Goal: Book appointment/travel/reservation

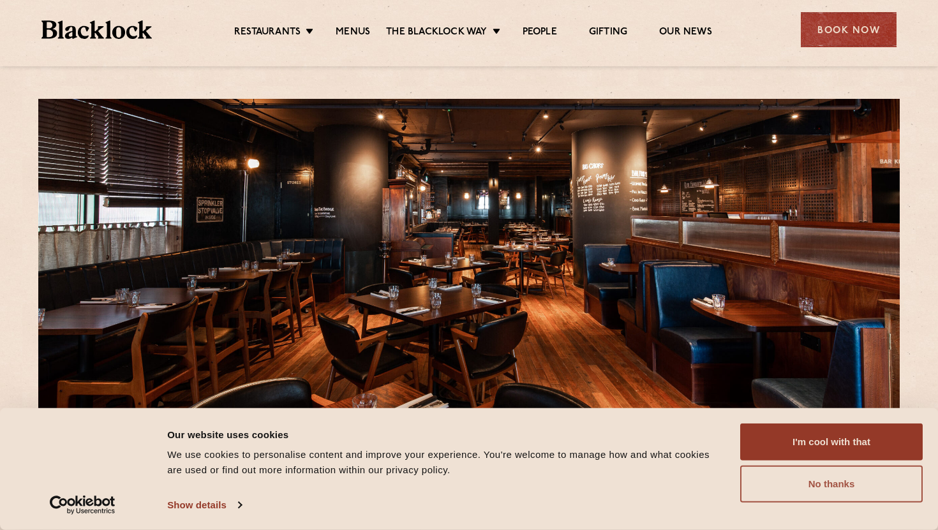
click at [764, 488] on button "No thanks" at bounding box center [831, 484] width 182 height 37
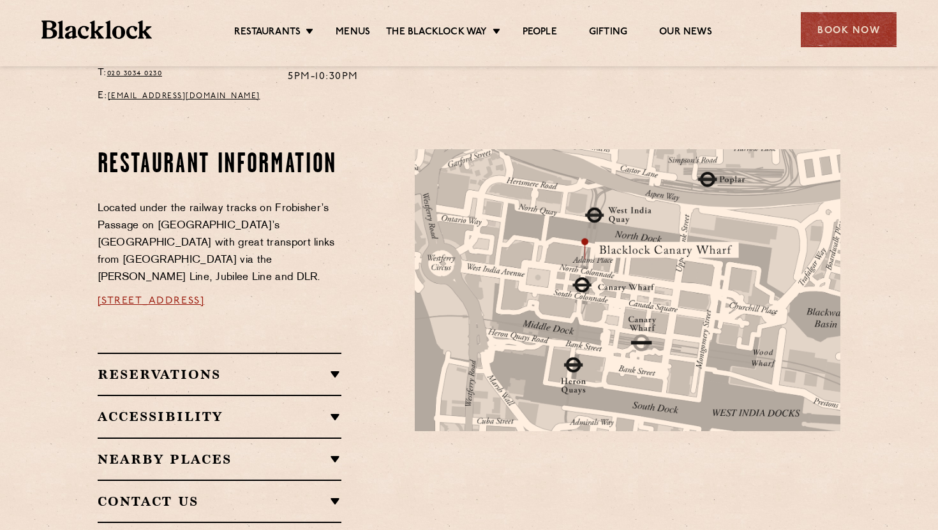
scroll to position [597, 0]
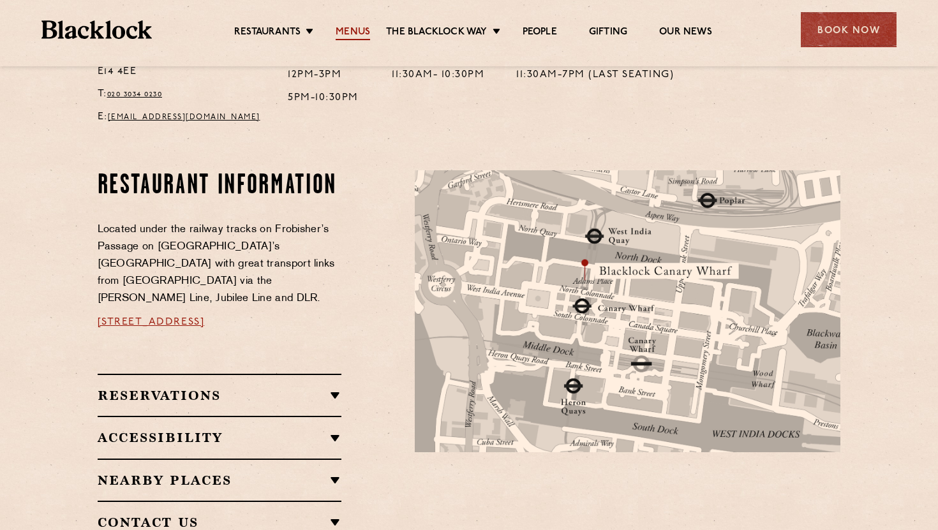
click at [353, 33] on link "Menus" at bounding box center [353, 33] width 34 height 14
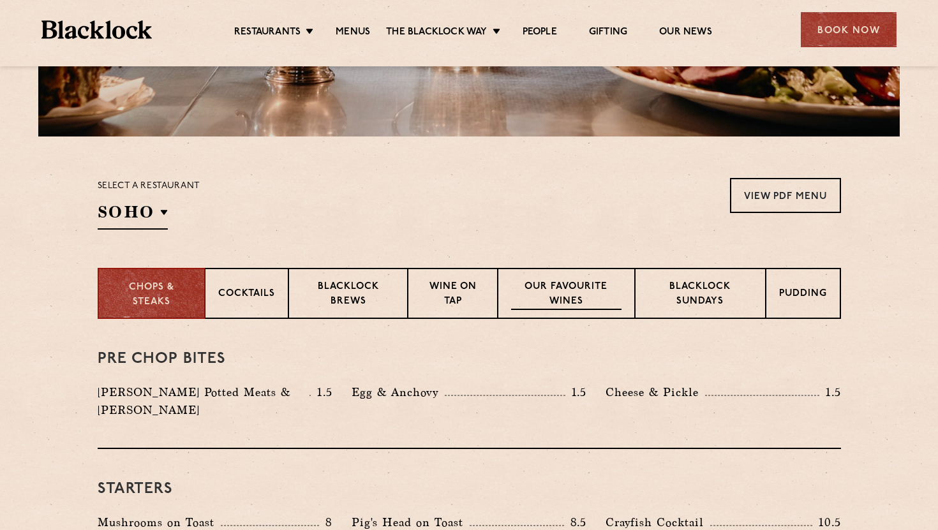
scroll to position [334, 0]
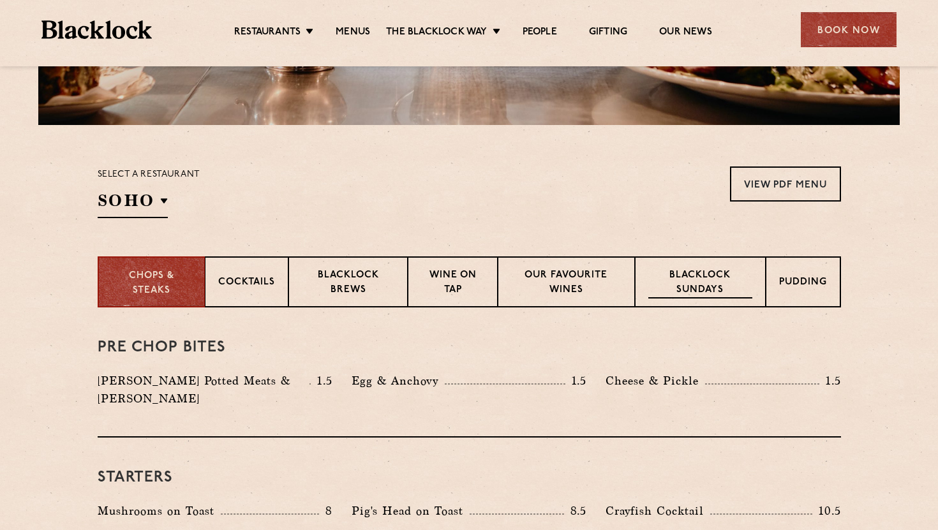
click at [685, 276] on p "Blacklock Sundays" at bounding box center [699, 284] width 103 height 30
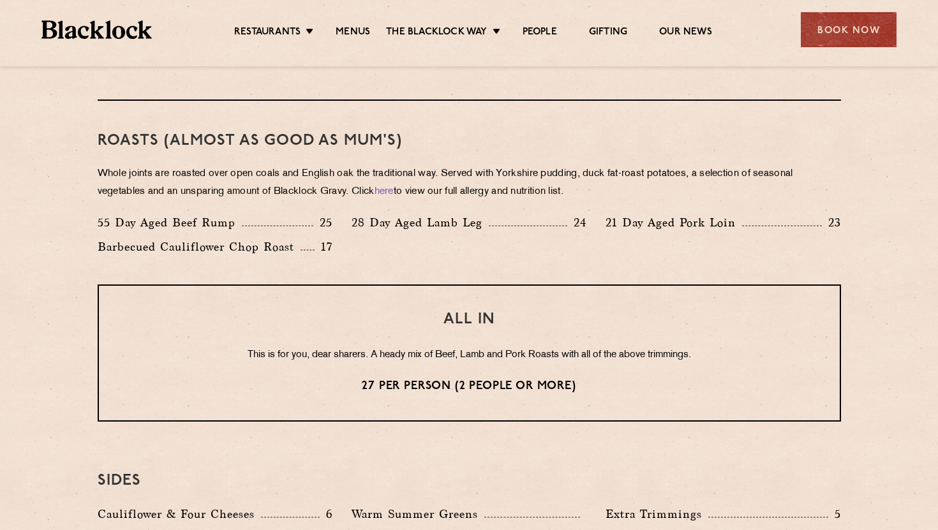
scroll to position [879, 0]
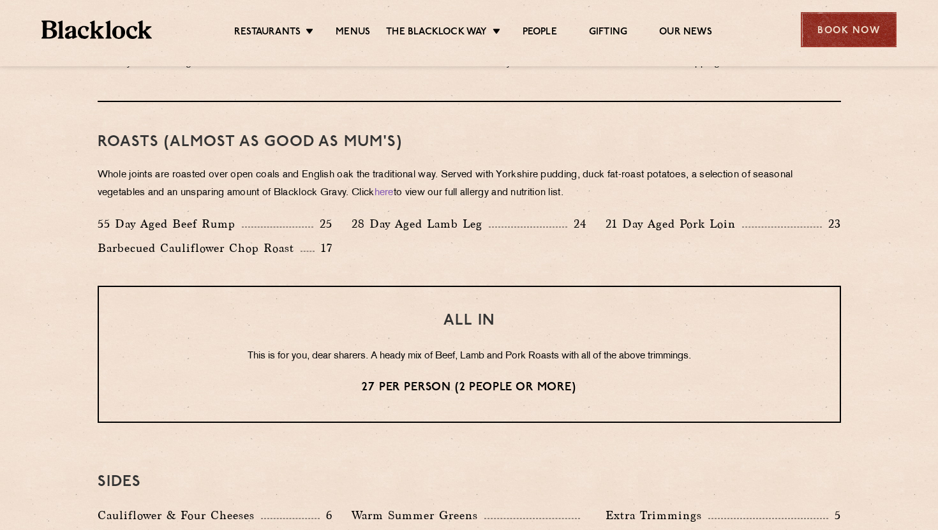
click at [849, 22] on div "Book Now" at bounding box center [849, 29] width 96 height 35
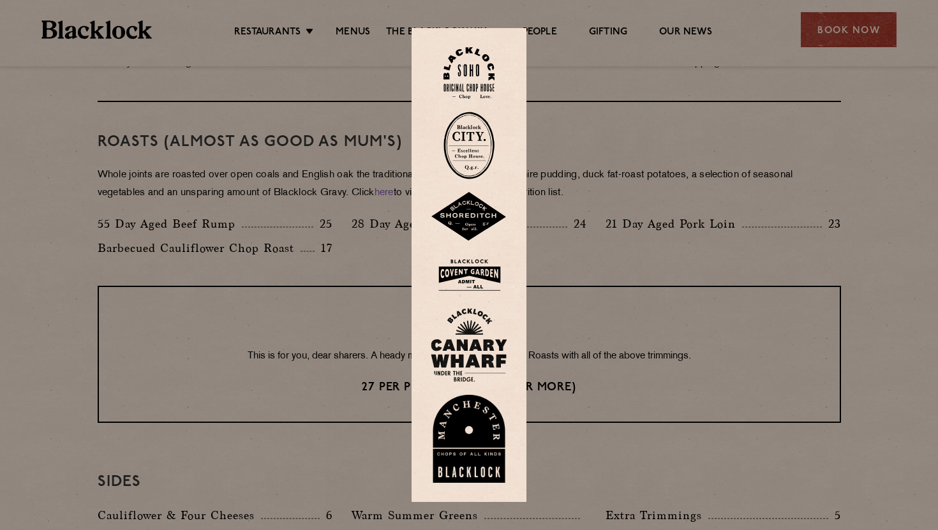
click at [468, 366] on img at bounding box center [469, 345] width 77 height 74
